Goal: Check status: Check status

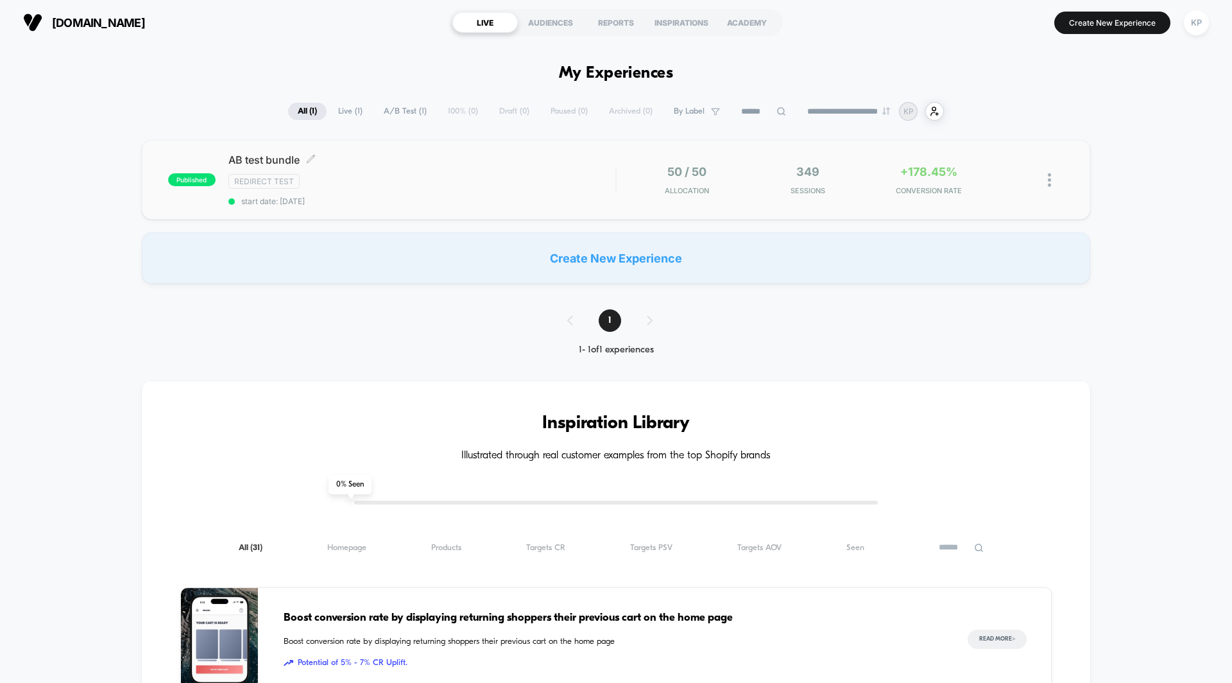
click at [254, 155] on span "AB test bundle Click to edit experience details" at bounding box center [422, 159] width 387 height 13
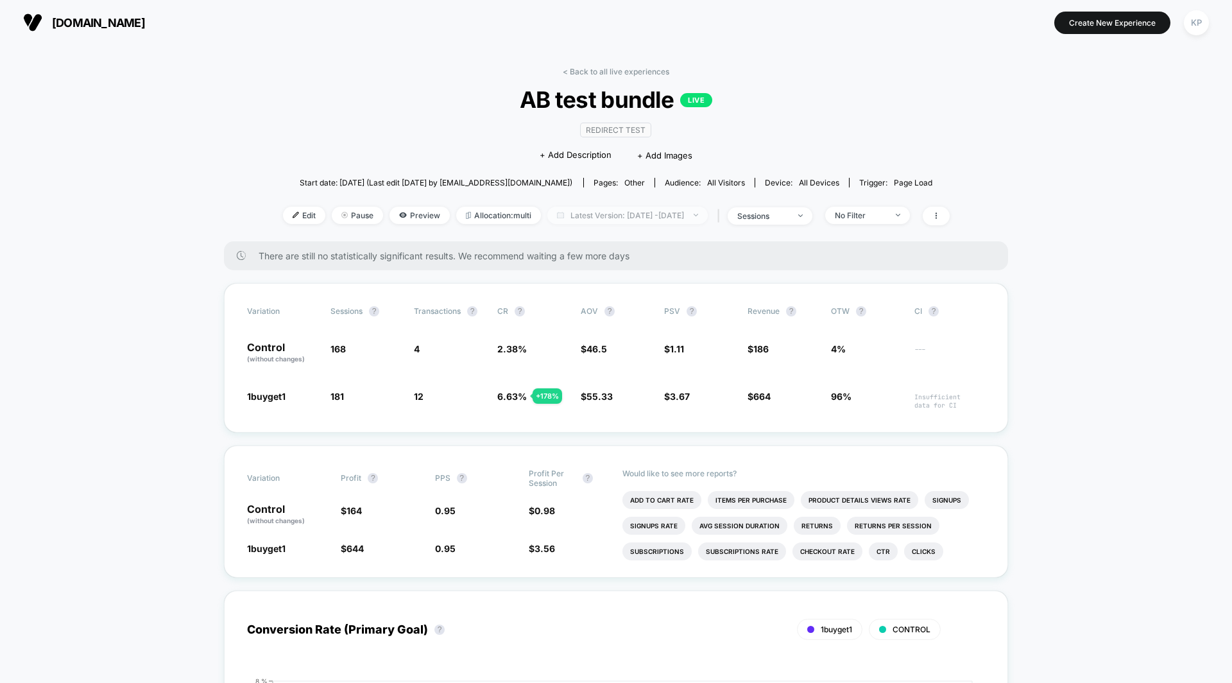
click at [620, 216] on span "Latest Version: [DATE] - [DATE]" at bounding box center [628, 215] width 160 height 17
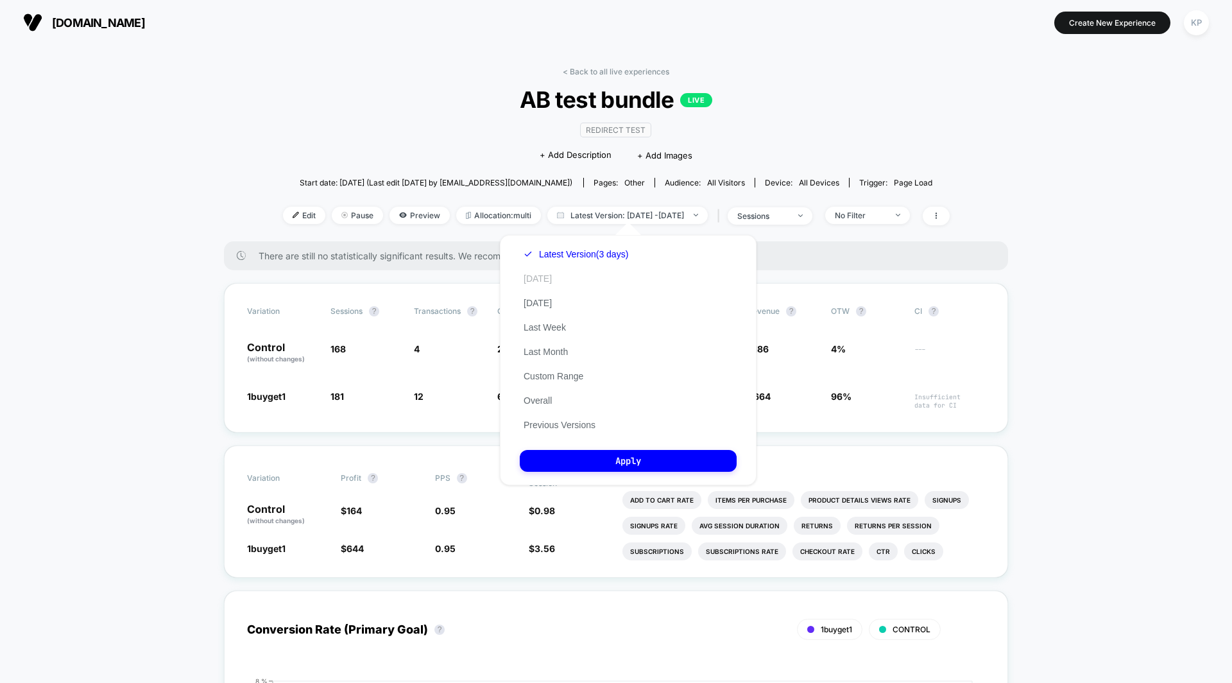
click at [540, 278] on button "[DATE]" at bounding box center [538, 279] width 36 height 12
click at [594, 465] on button "Apply" at bounding box center [628, 461] width 217 height 22
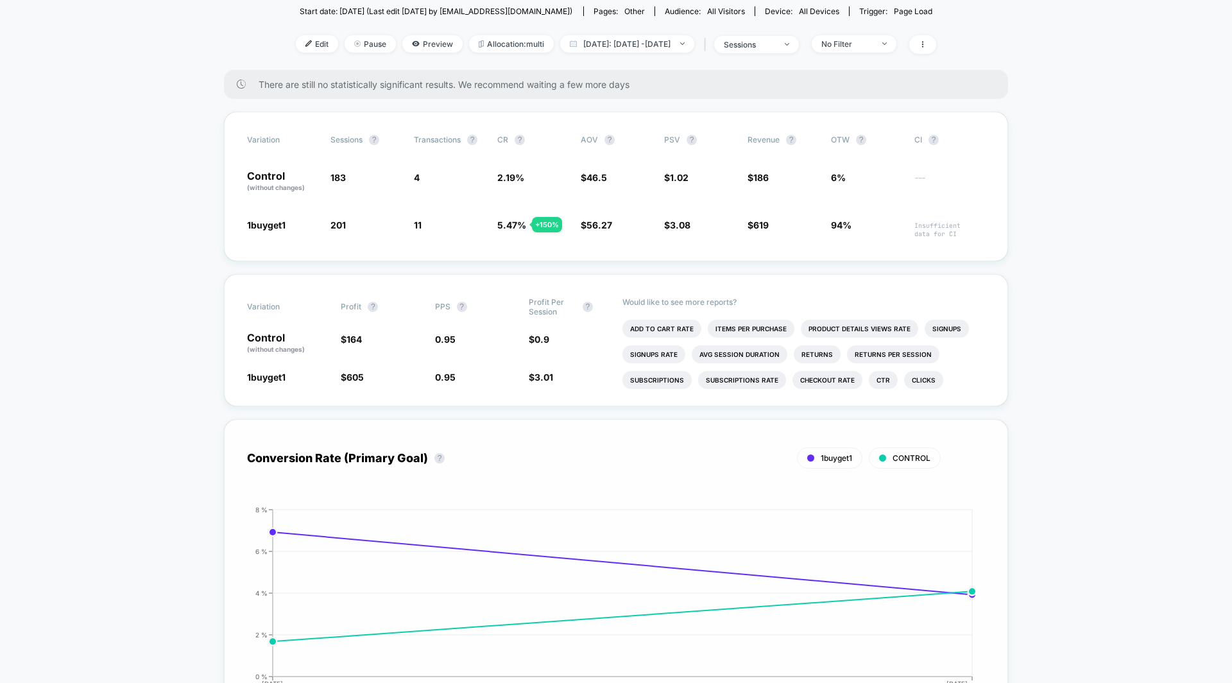
scroll to position [143, 0]
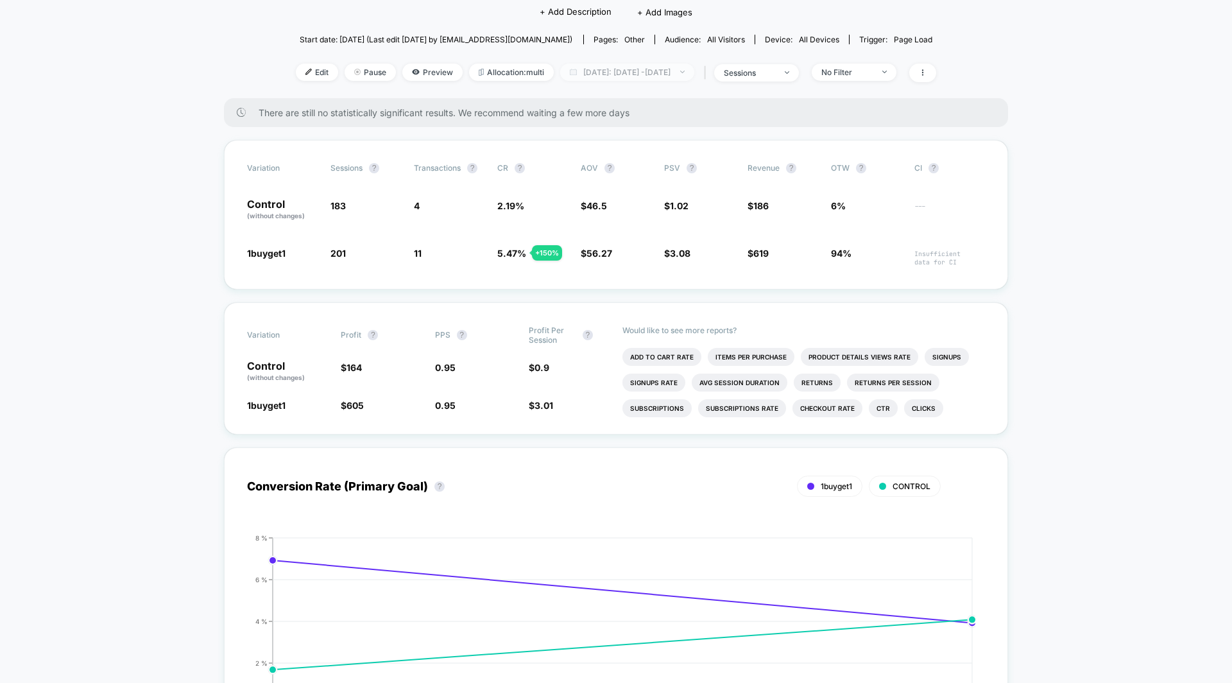
click at [653, 74] on span "[DATE]: [DATE] - [DATE]" at bounding box center [627, 72] width 134 height 17
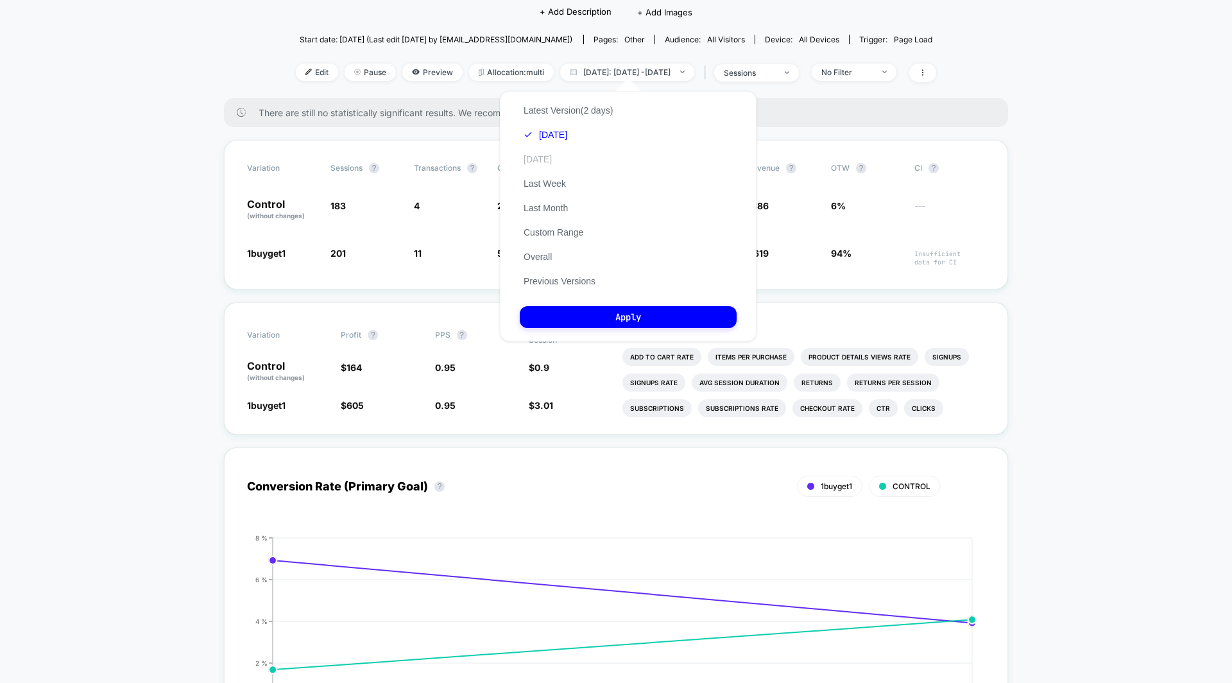
click at [551, 161] on button "[DATE]" at bounding box center [538, 159] width 36 height 12
click at [610, 318] on button "Apply" at bounding box center [628, 317] width 217 height 22
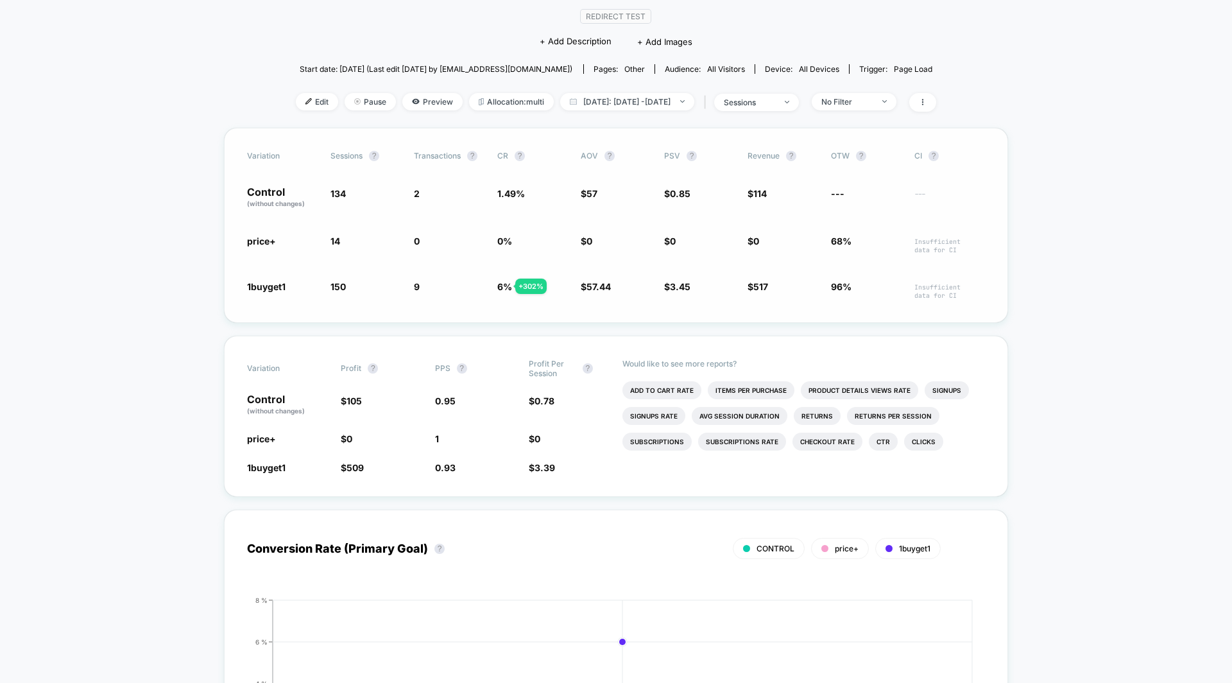
scroll to position [101, 0]
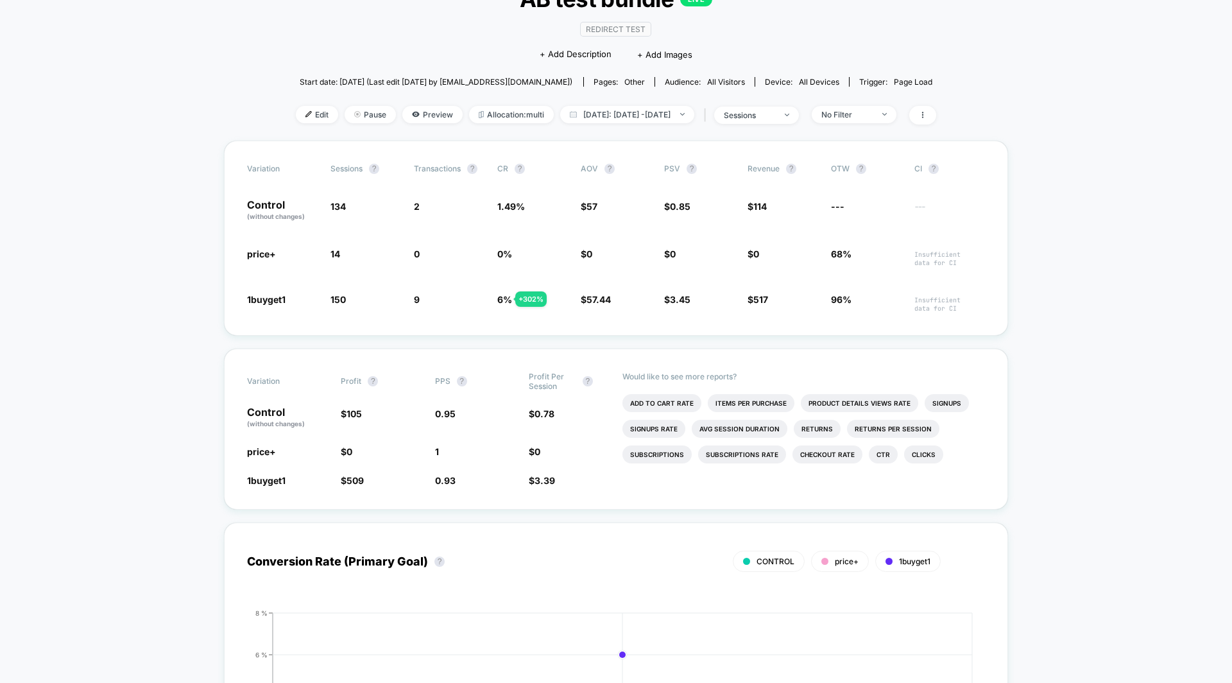
click at [619, 122] on div "< Back to all live experiences AB test bundle LIVE Redirect Test Click to edit …" at bounding box center [616, 53] width 641 height 175
click at [616, 115] on span "[DATE]: [DATE] - [DATE]" at bounding box center [627, 114] width 134 height 17
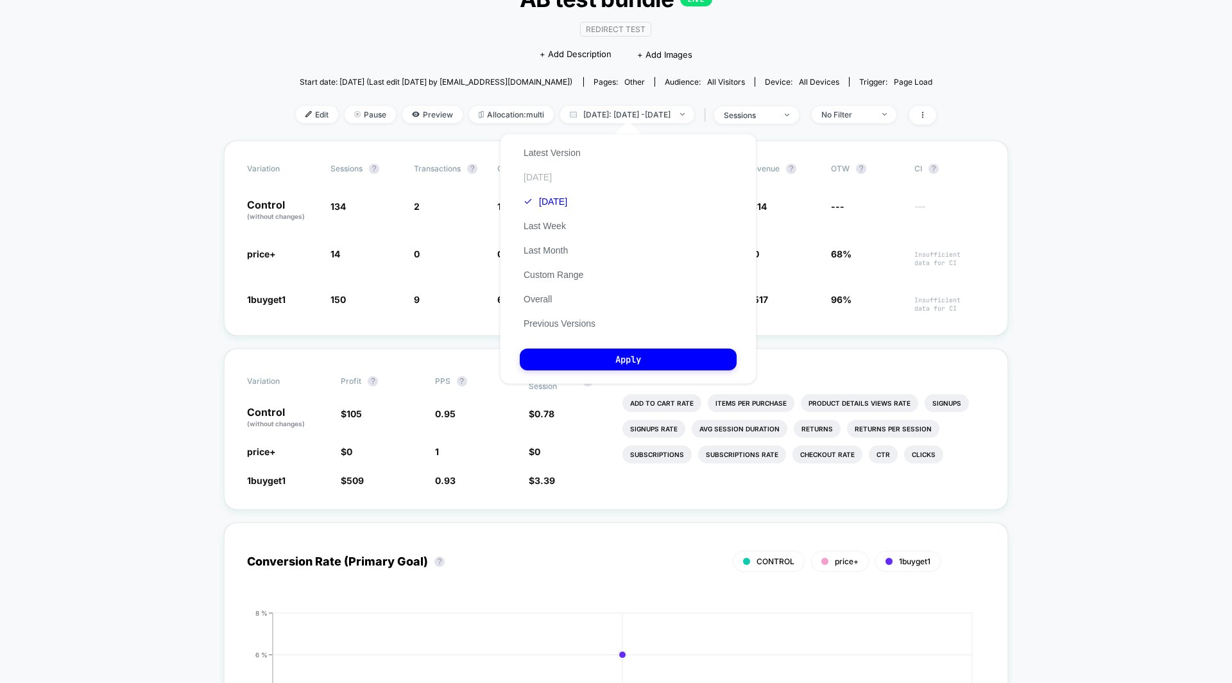
click at [535, 181] on button "[DATE]" at bounding box center [538, 177] width 36 height 12
click at [605, 361] on button "Apply" at bounding box center [628, 360] width 217 height 22
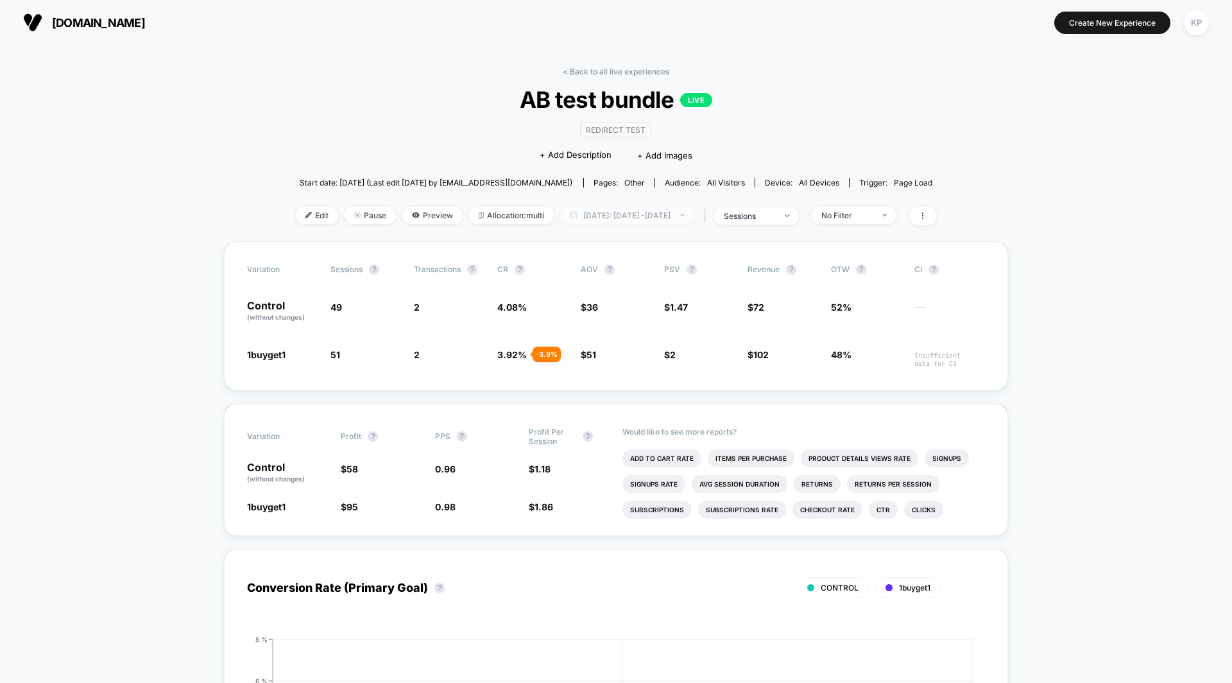
click at [598, 215] on span "[DATE]: [DATE] - [DATE]" at bounding box center [627, 215] width 134 height 17
